Goal: Information Seeking & Learning: Find specific fact

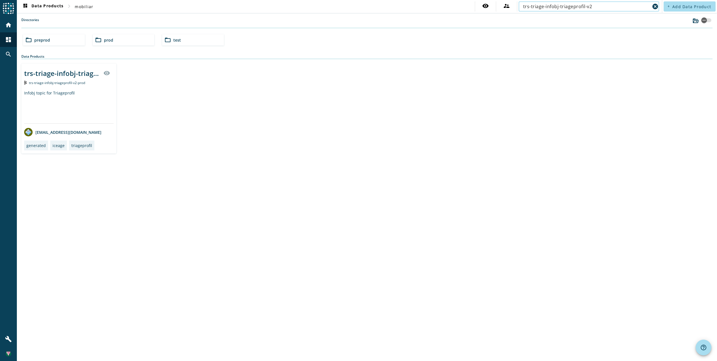
type input "trs-triage-infobj-triageprofil-v2"
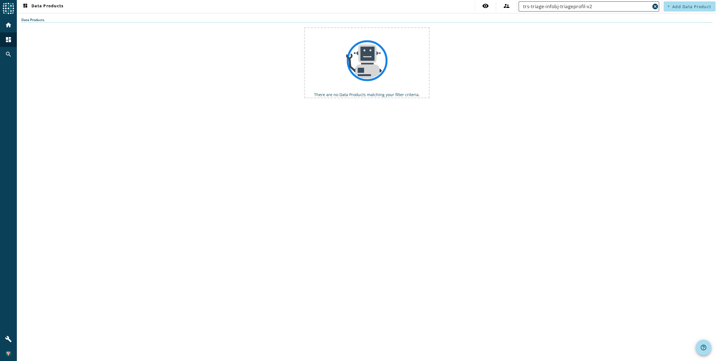
click at [602, 3] on div "trs-triage-infobj-triageprofil-v2" at bounding box center [586, 6] width 127 height 10
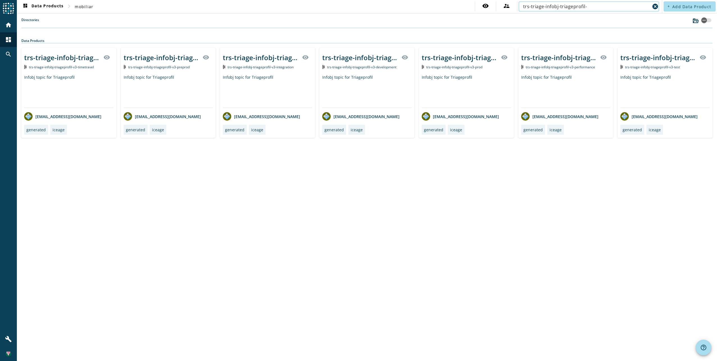
click at [598, 6] on input "trs-triage-infobj-triageprofil-" at bounding box center [586, 6] width 127 height 7
type input "trs-triage-infobj-triageprofil-v2"
click at [250, 203] on div "dashboard Data Products chevron_right mobiliar visibility supervisor_account tr…" at bounding box center [367, 180] width 700 height 361
click at [602, 6] on input "trs-triage-infobj-triageprofil-v2" at bounding box center [586, 6] width 127 height 7
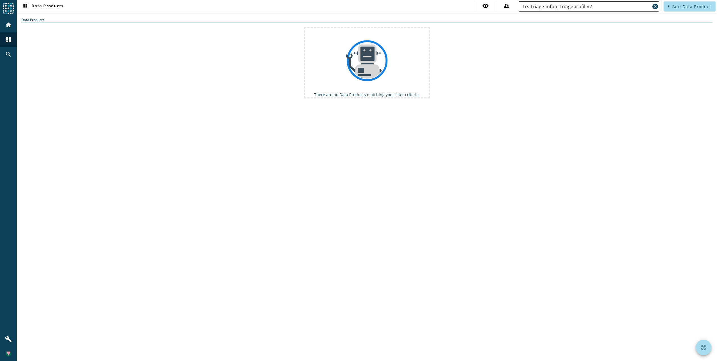
click at [598, 8] on input "trs-triage-infobj-triageprofil-v2" at bounding box center [586, 6] width 127 height 7
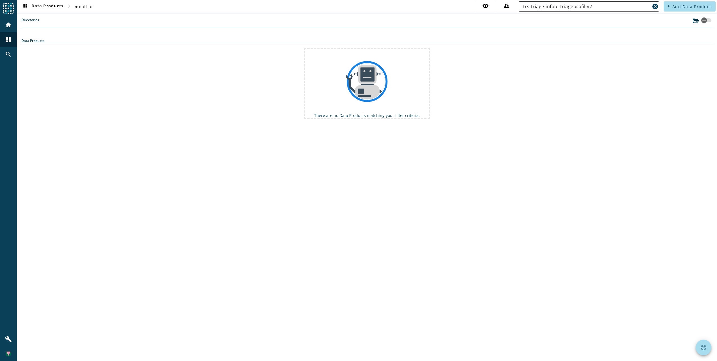
click at [601, 7] on input "trs-triage-infobj-triageprofil-v2" at bounding box center [586, 6] width 127 height 7
